Goal: Check status: Check status

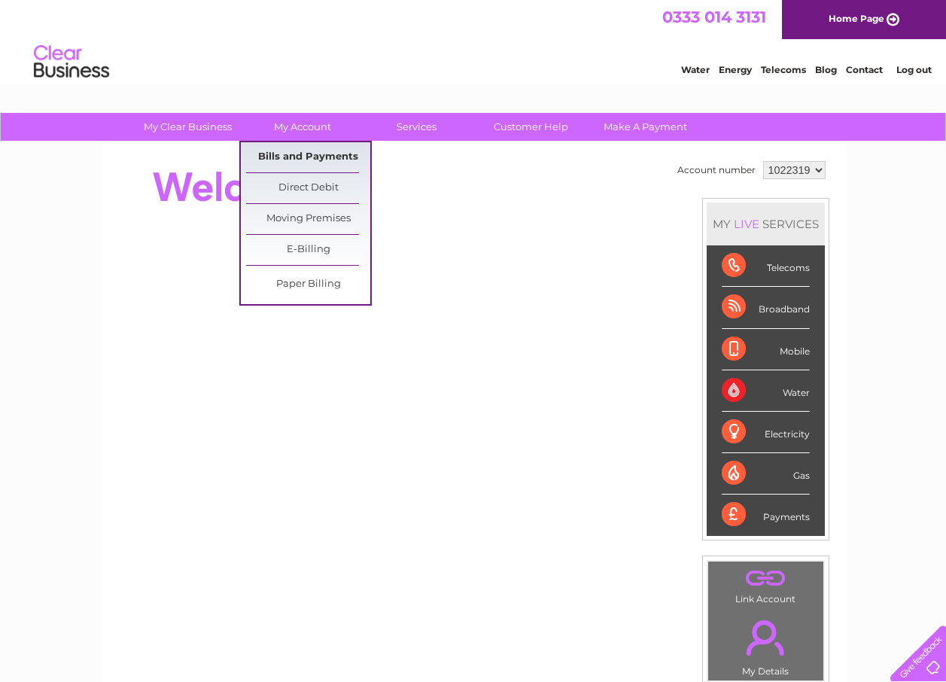
click at [303, 154] on link "Bills and Payments" at bounding box center [308, 157] width 124 height 30
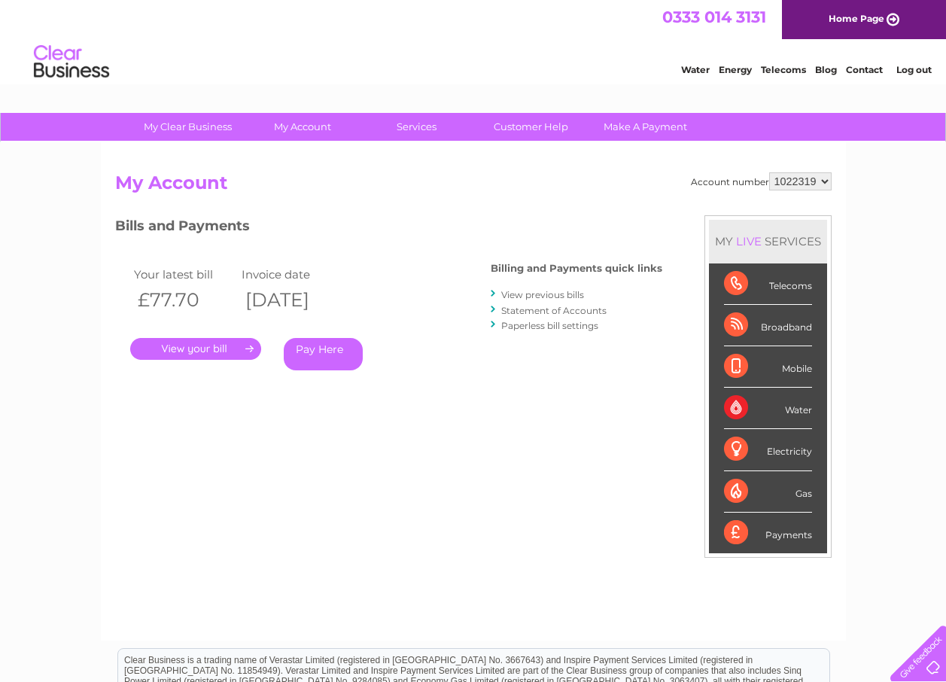
click at [211, 346] on link "." at bounding box center [195, 349] width 131 height 22
